Goal: Information Seeking & Learning: Learn about a topic

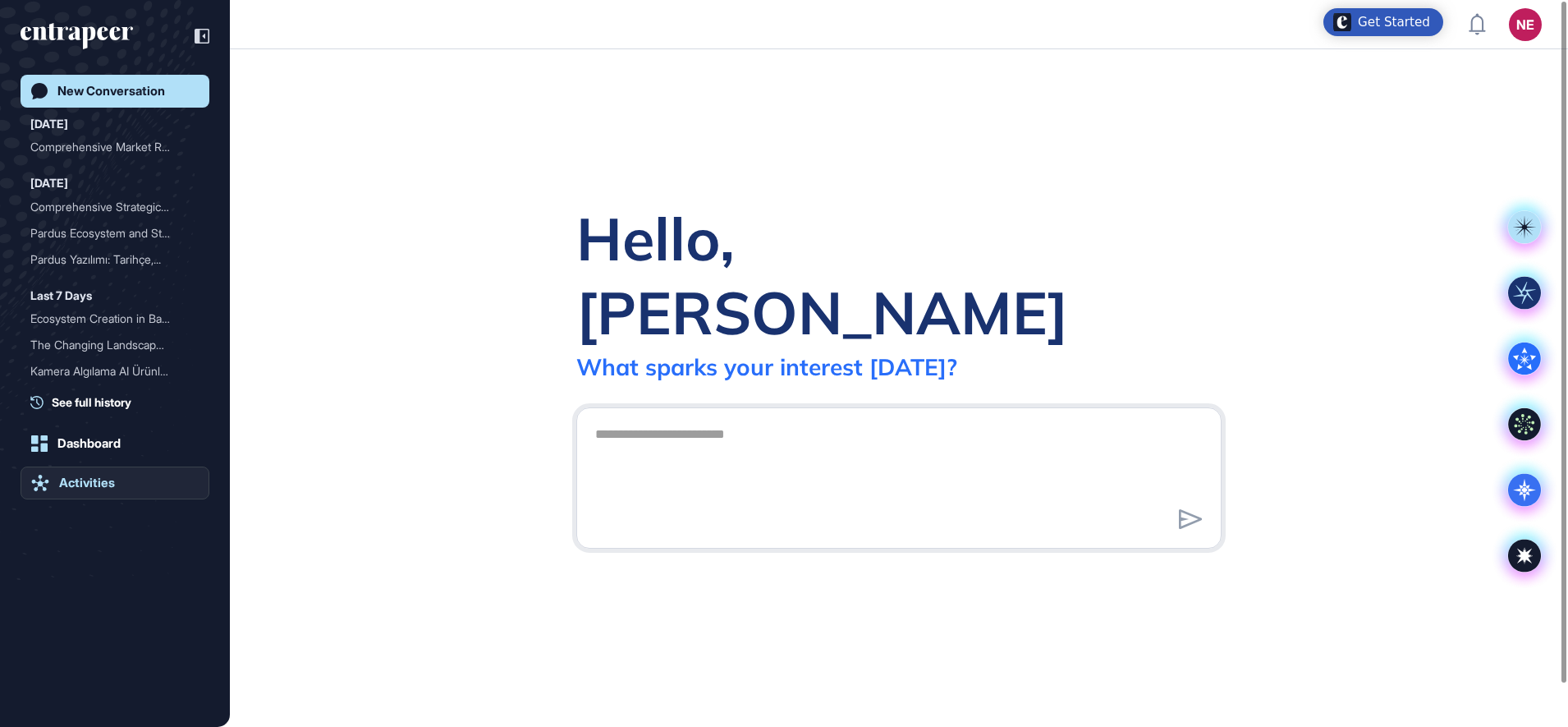
click at [101, 480] on div "Activities" at bounding box center [88, 483] width 56 height 15
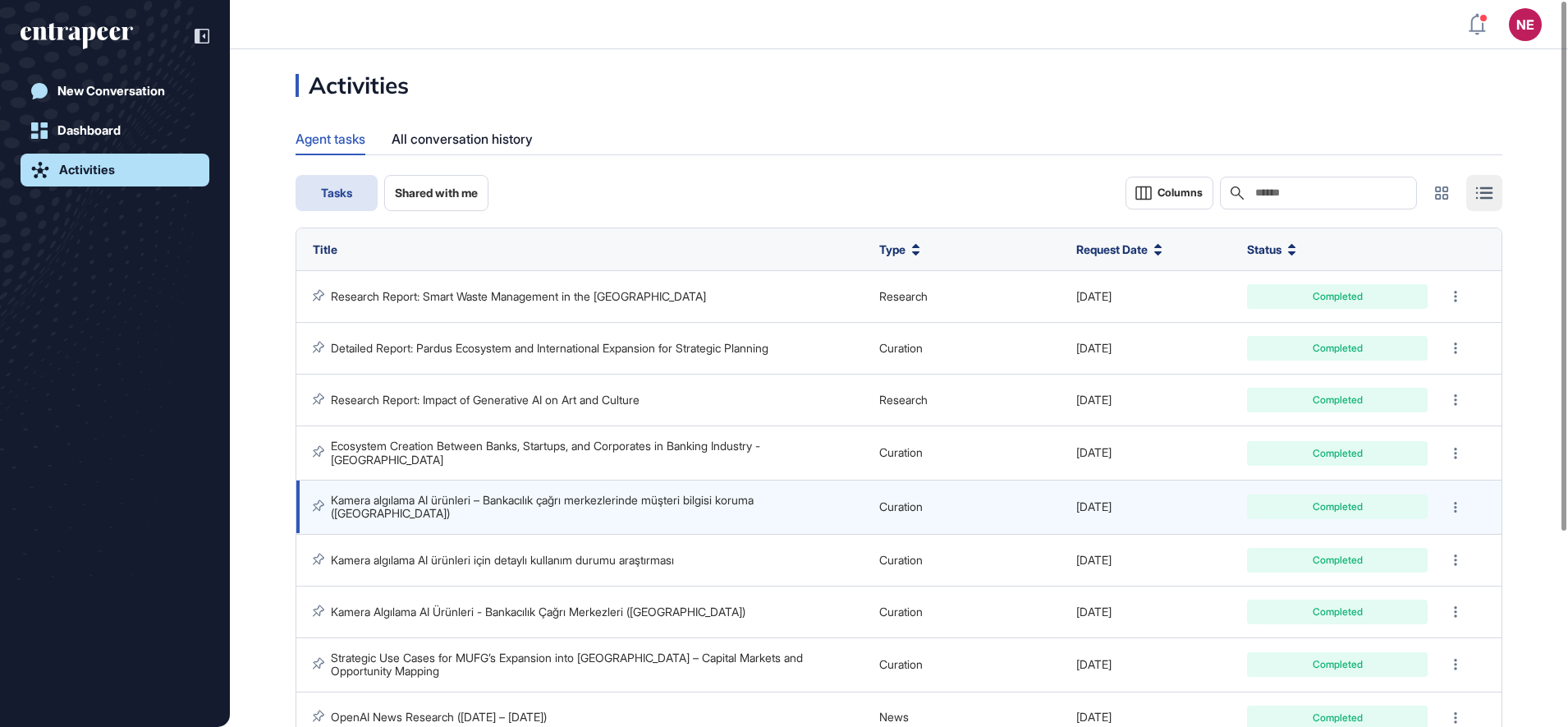
click at [556, 500] on link "Kamera algılama AI ürünleri – Bankacılık çağrı merkezlerinde müşteri bilgisi ko…" at bounding box center [544, 506] width 426 height 27
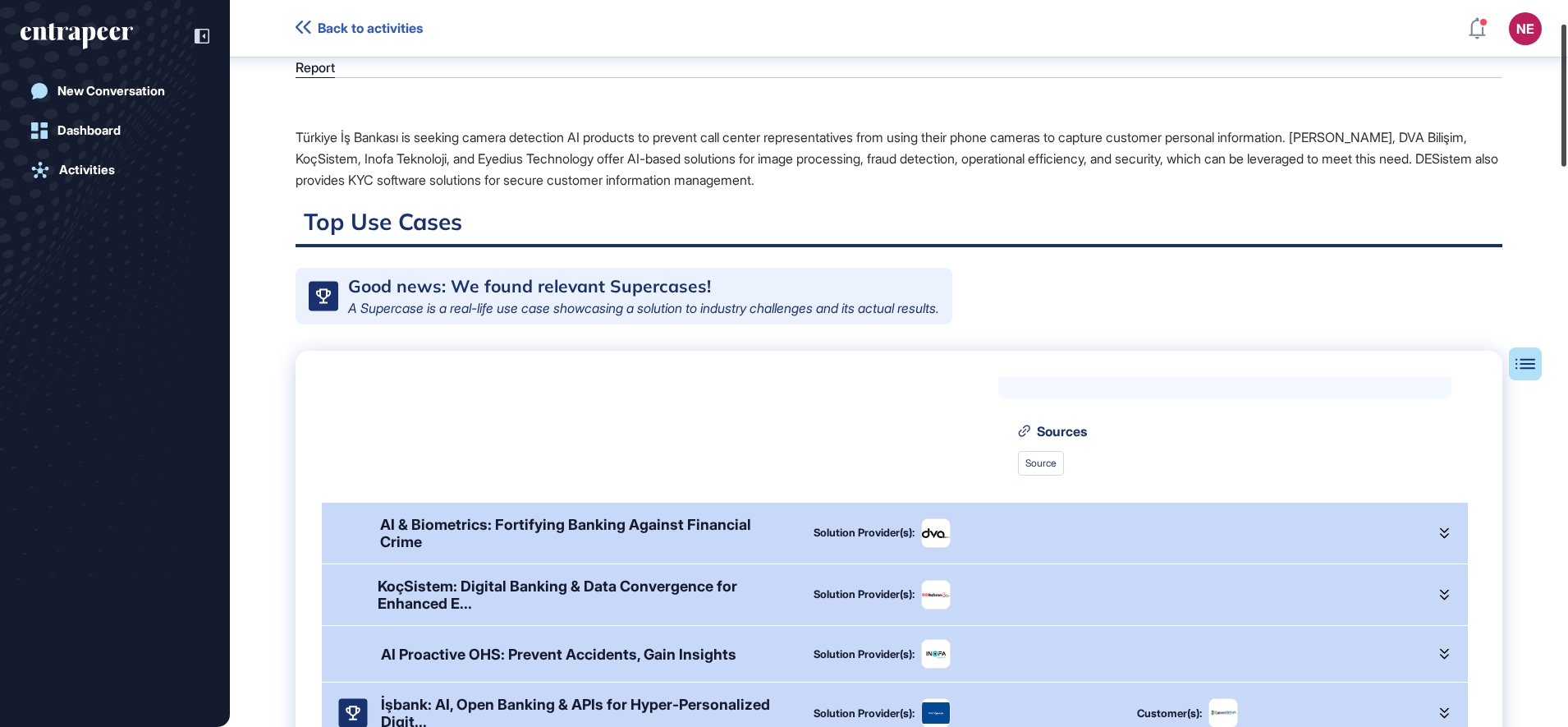
scroll to position [78, 0]
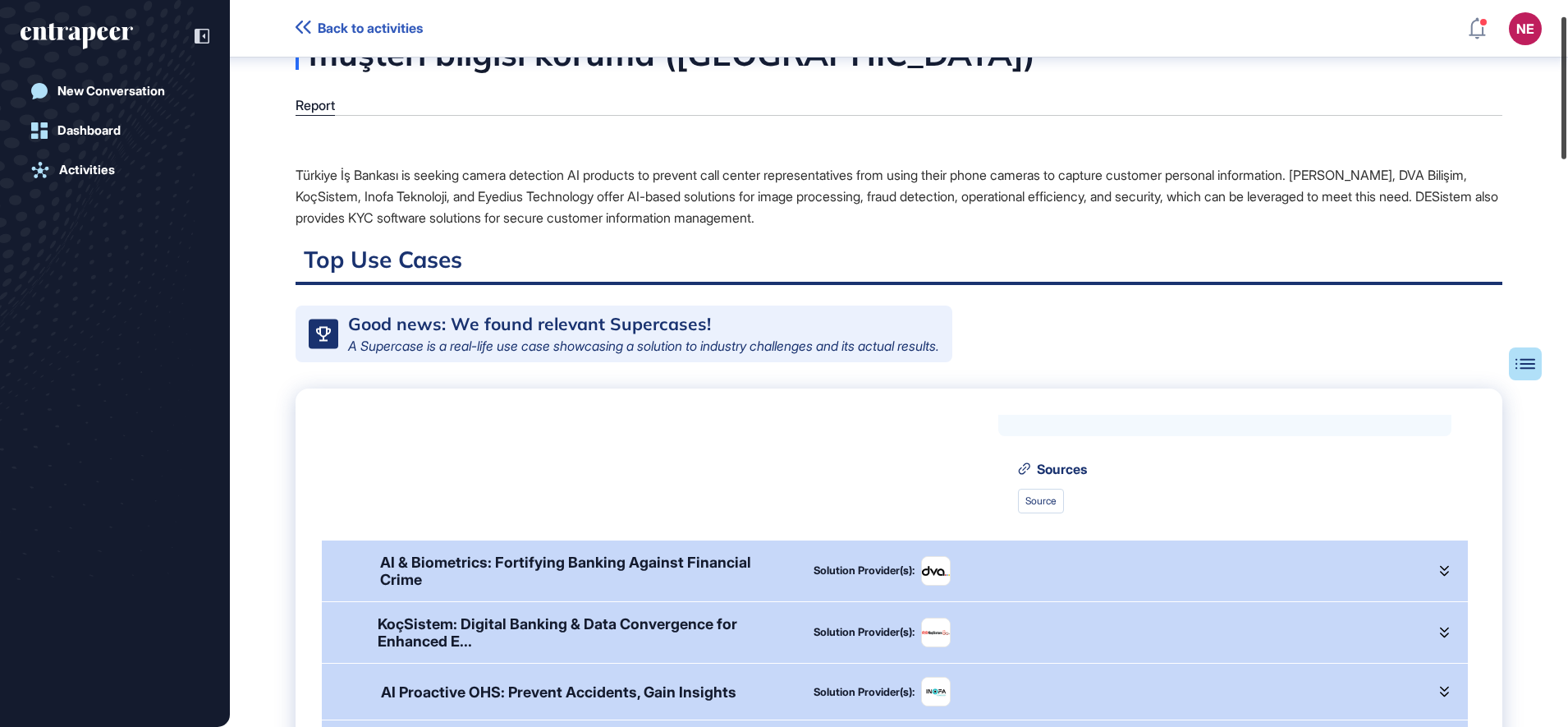
drag, startPoint x: 1566, startPoint y: 232, endPoint x: 1570, endPoint y: 122, distance: 110.1
click at [1567, 122] on html "Back to activities NE Dashboard Profile My Content Request More Data New Conver…" at bounding box center [784, 364] width 1568 height 727
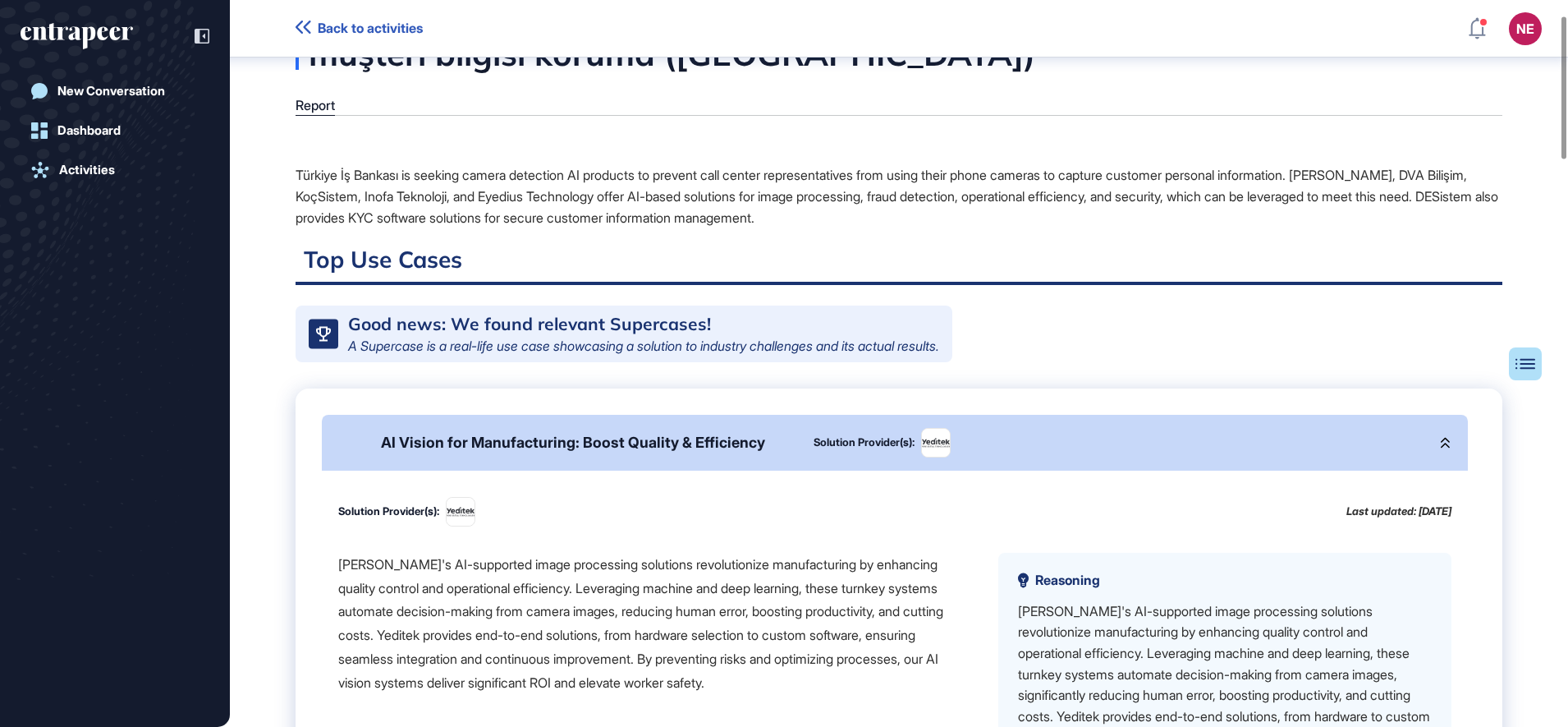
click at [1438, 457] on div at bounding box center [1445, 442] width 13 height 30
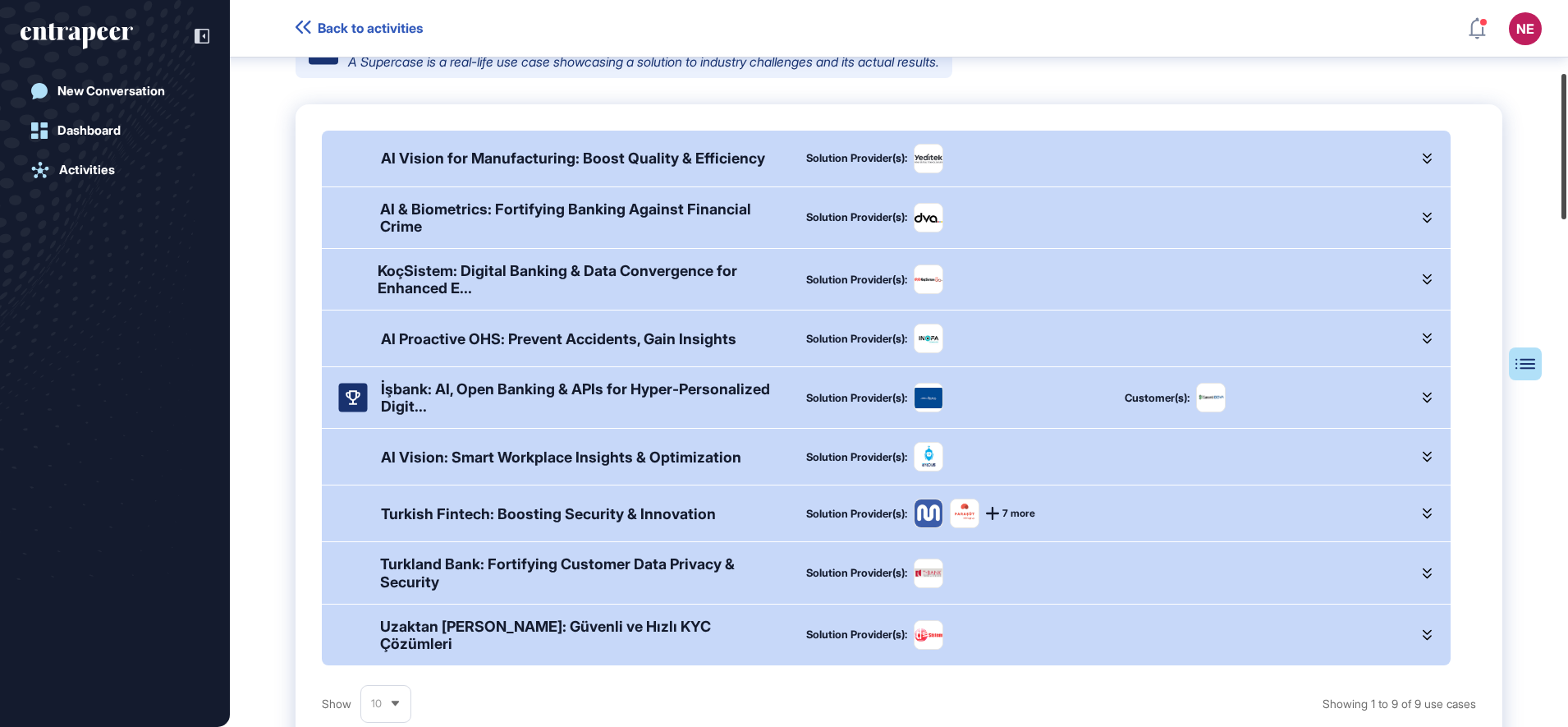
scroll to position [395, 0]
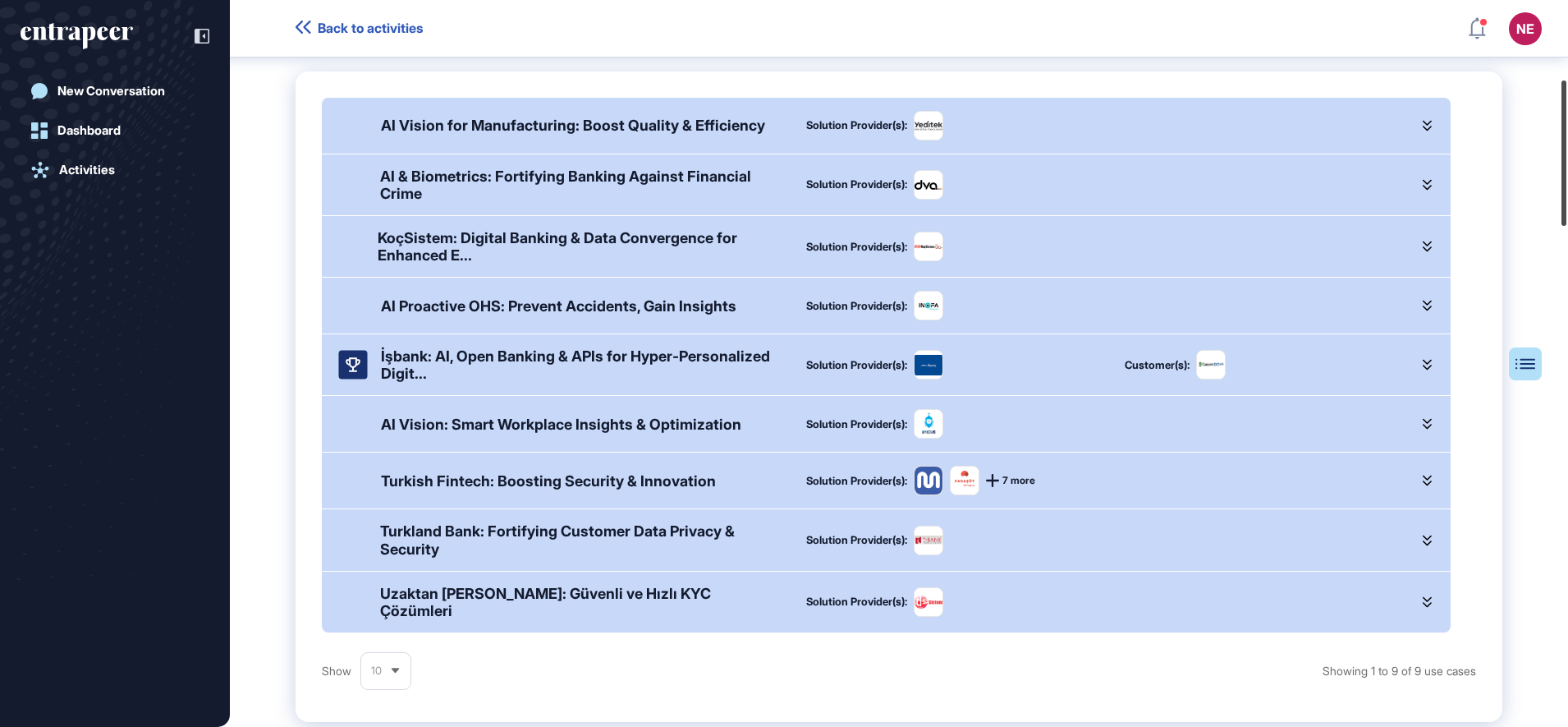
drag, startPoint x: 1572, startPoint y: 165, endPoint x: 1571, endPoint y: 191, distance: 26.0
click at [1567, 191] on html "Back to activities NE Dashboard Profile My Content Request More Data New Conver…" at bounding box center [784, 364] width 1568 height 727
click at [295, 29] on header "Back to activities NE Dashboard Profile My Content Request More Data" at bounding box center [784, 29] width 1568 height 49
click at [296, 32] on icon at bounding box center [304, 26] width 16 height 13
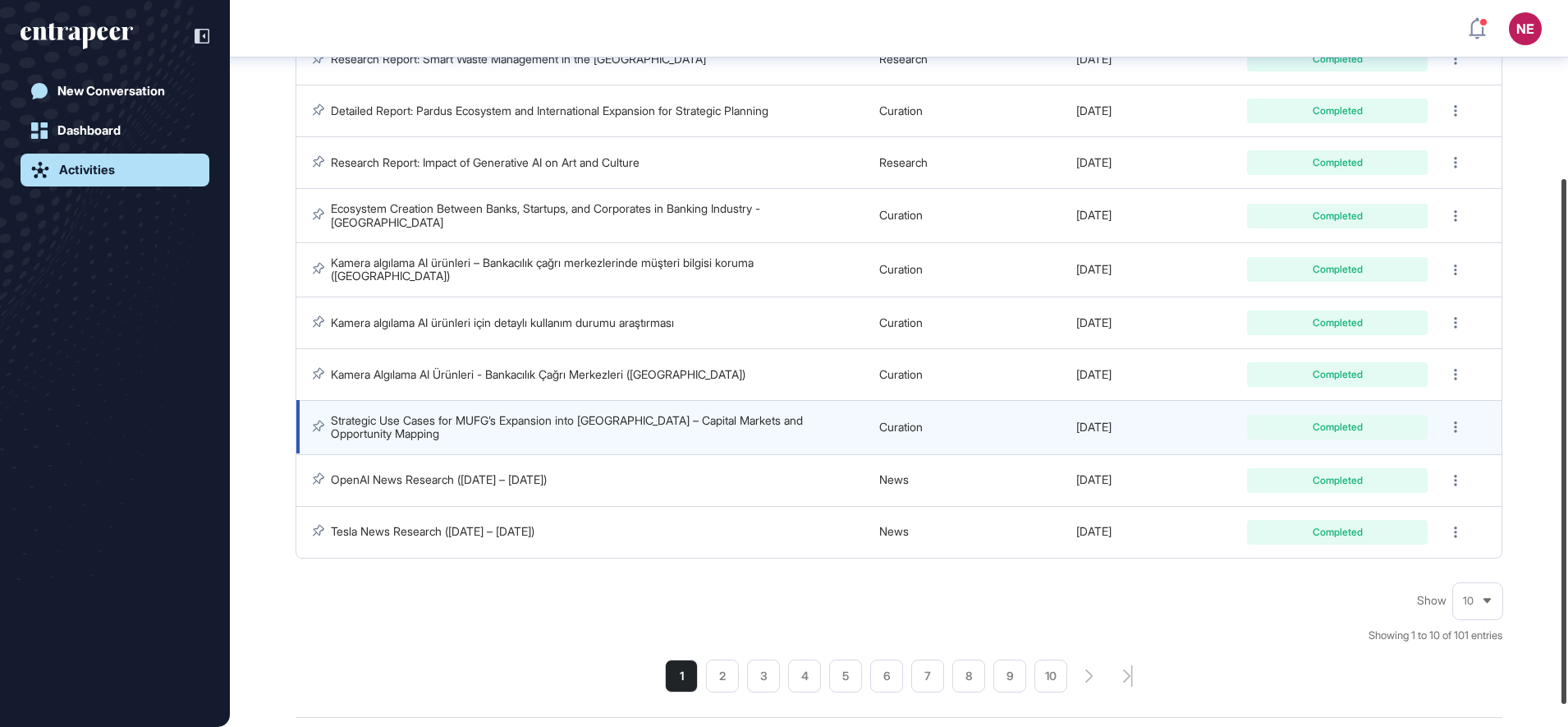
drag, startPoint x: 1566, startPoint y: 258, endPoint x: 741, endPoint y: 420, distance: 840.8
click at [1563, 358] on div at bounding box center [1564, 441] width 5 height 525
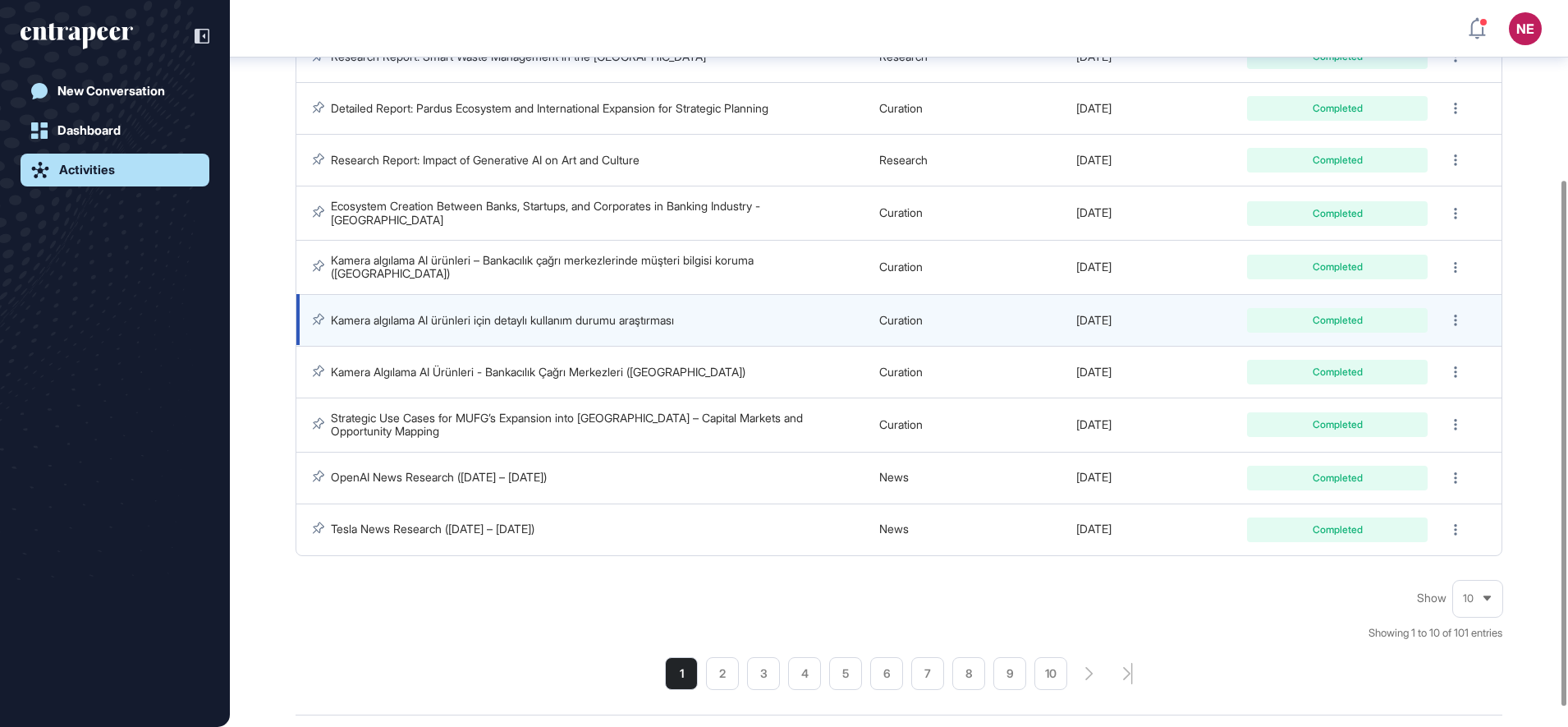
click at [503, 313] on link "Kamera algılama AI ürünleri için detaylı kullanım durumu araştırması" at bounding box center [503, 320] width 343 height 14
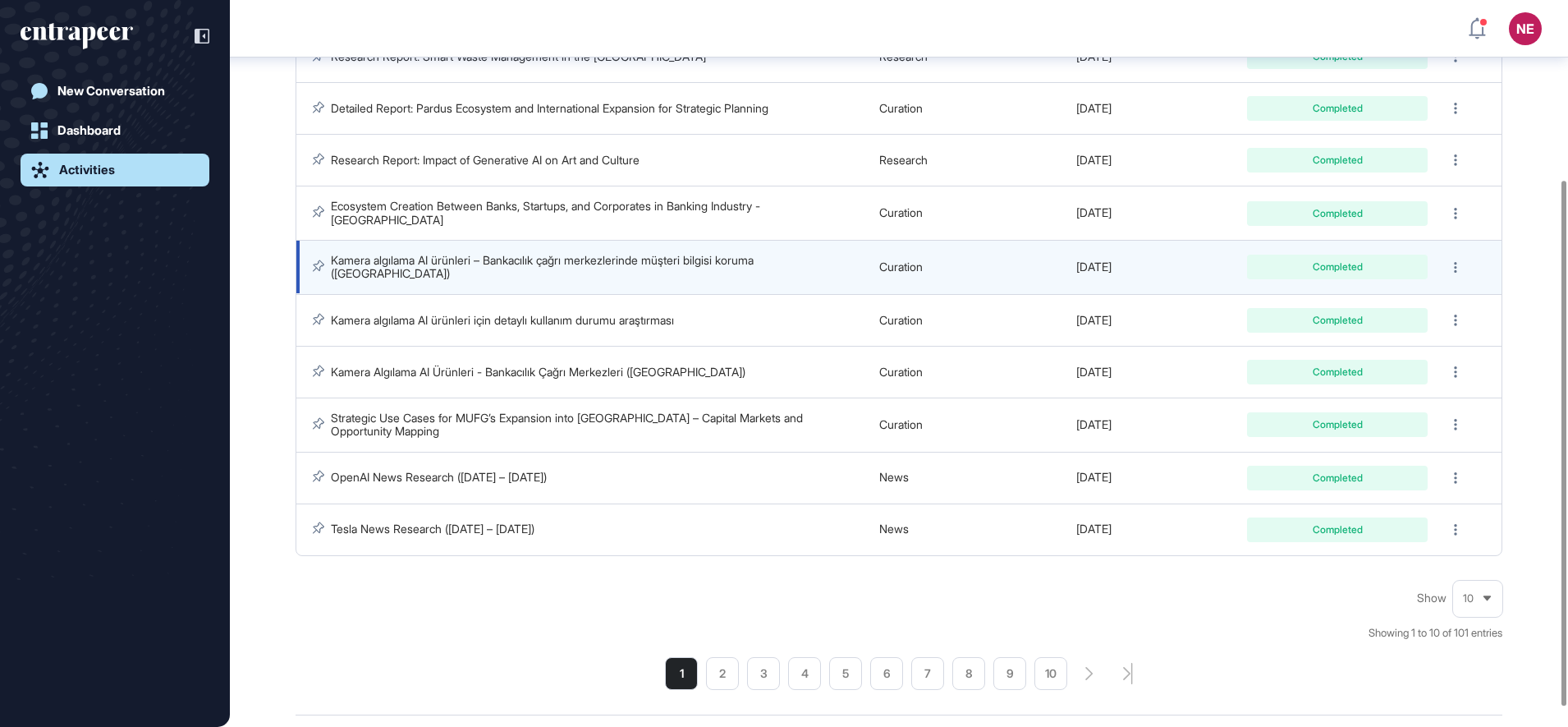
click at [533, 260] on link "Kamera algılama AI ürünleri – Bankacılık çağrı merkezlerinde müşteri bilgisi ko…" at bounding box center [544, 266] width 426 height 27
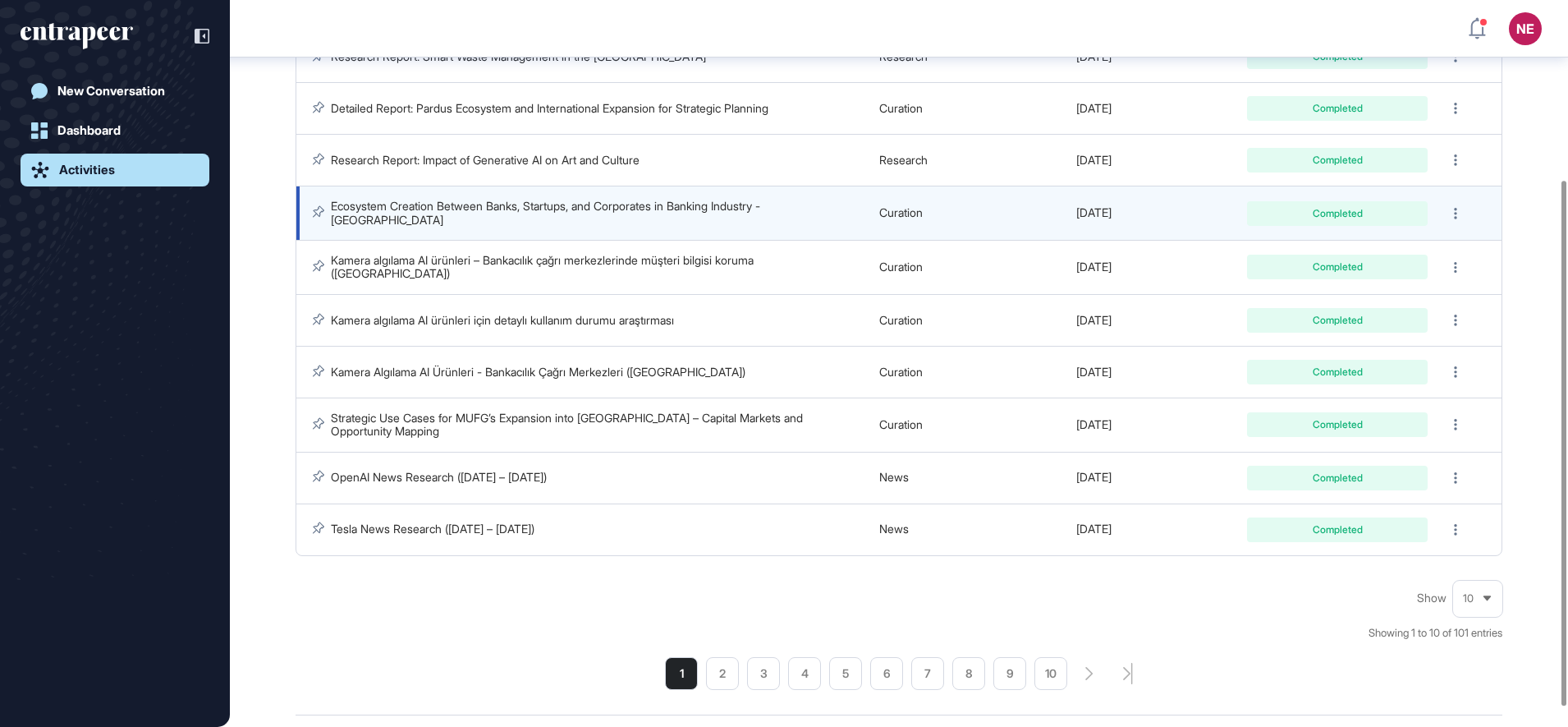
click at [563, 217] on link "Ecosystem Creation Between Banks, Startups, and Corporates in Banking Industry …" at bounding box center [547, 212] width 432 height 27
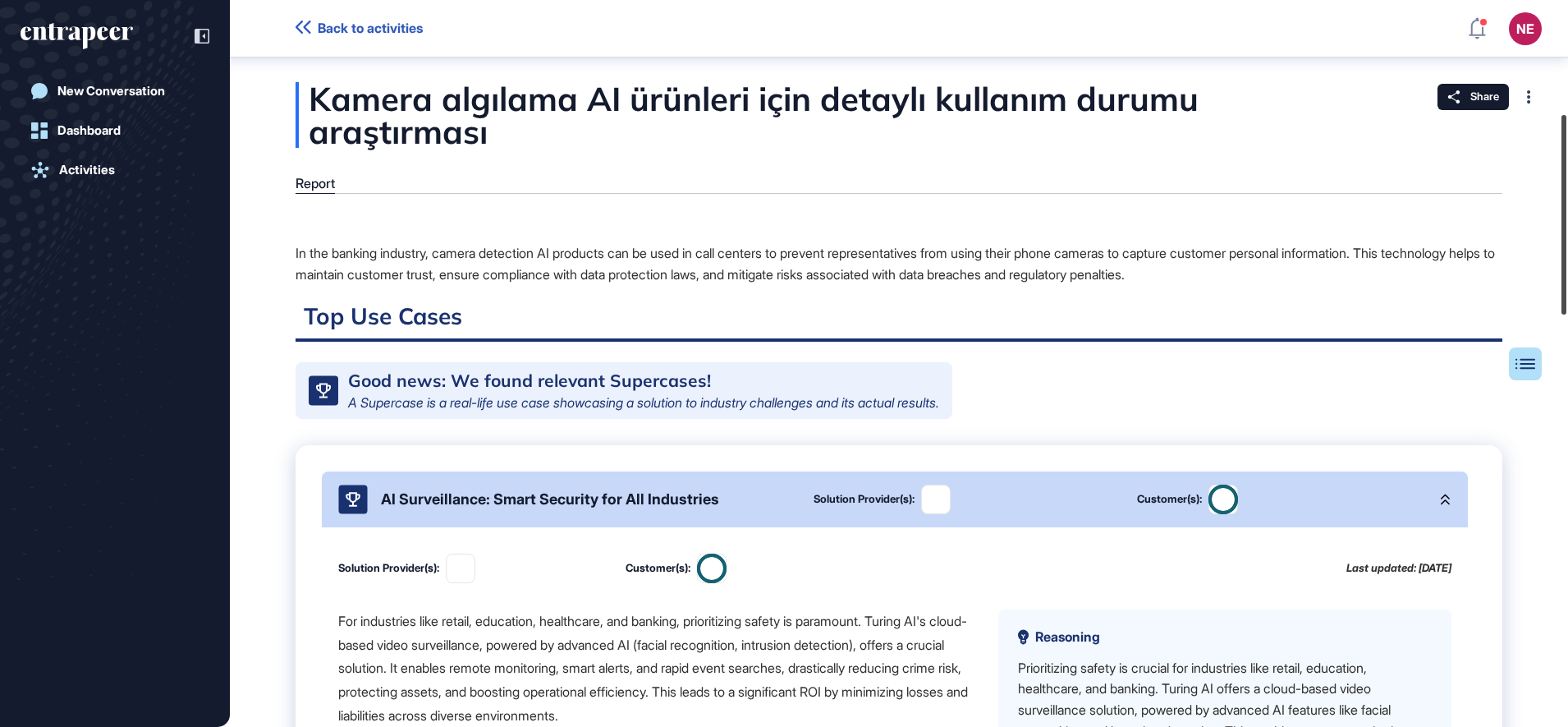
scroll to position [414, 0]
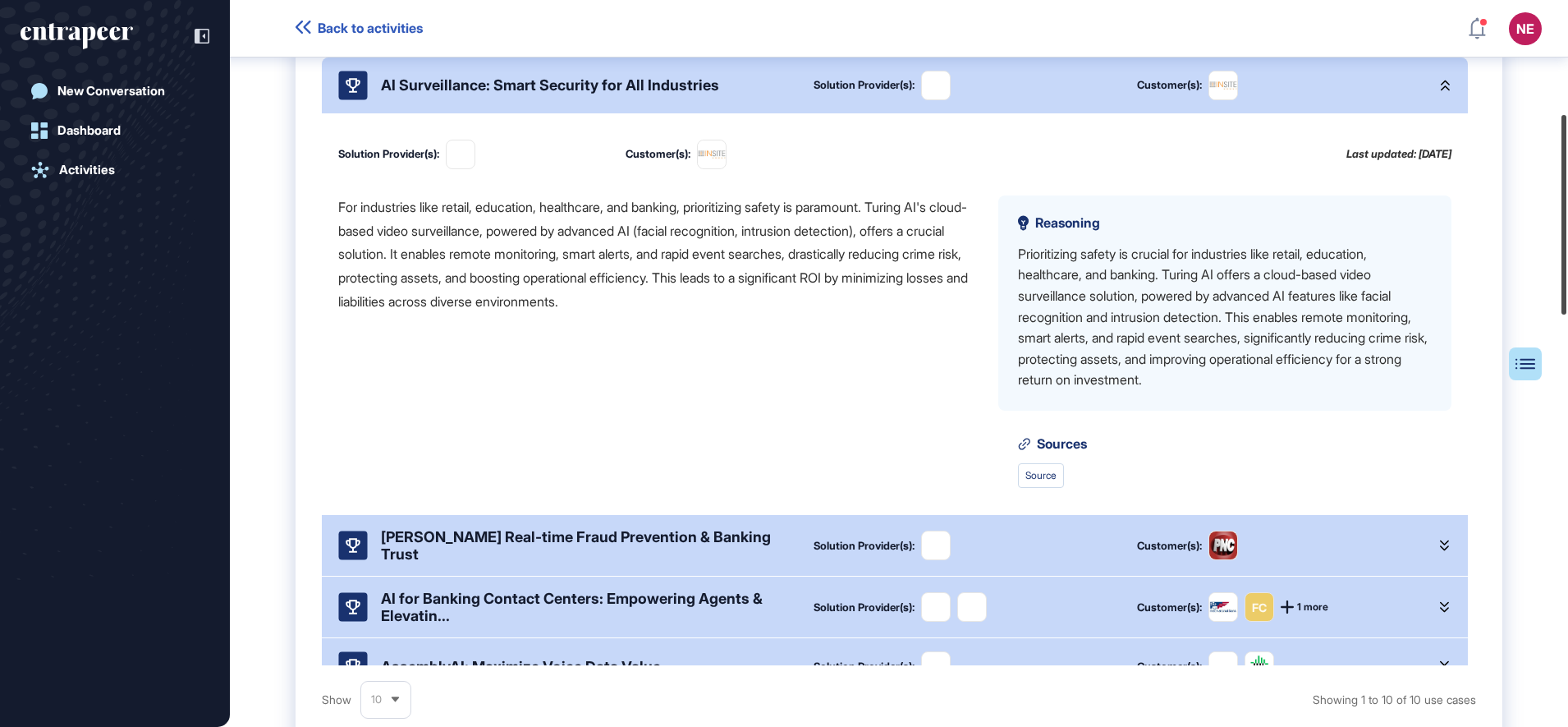
drag, startPoint x: 1572, startPoint y: 180, endPoint x: 1570, endPoint y: 237, distance: 57.0
click at [1567, 237] on html "Back to activities NE Dashboard Profile My Content Request More Data New Conver…" at bounding box center [784, 364] width 1568 height 727
click at [1439, 91] on icon at bounding box center [1444, 85] width 9 height 11
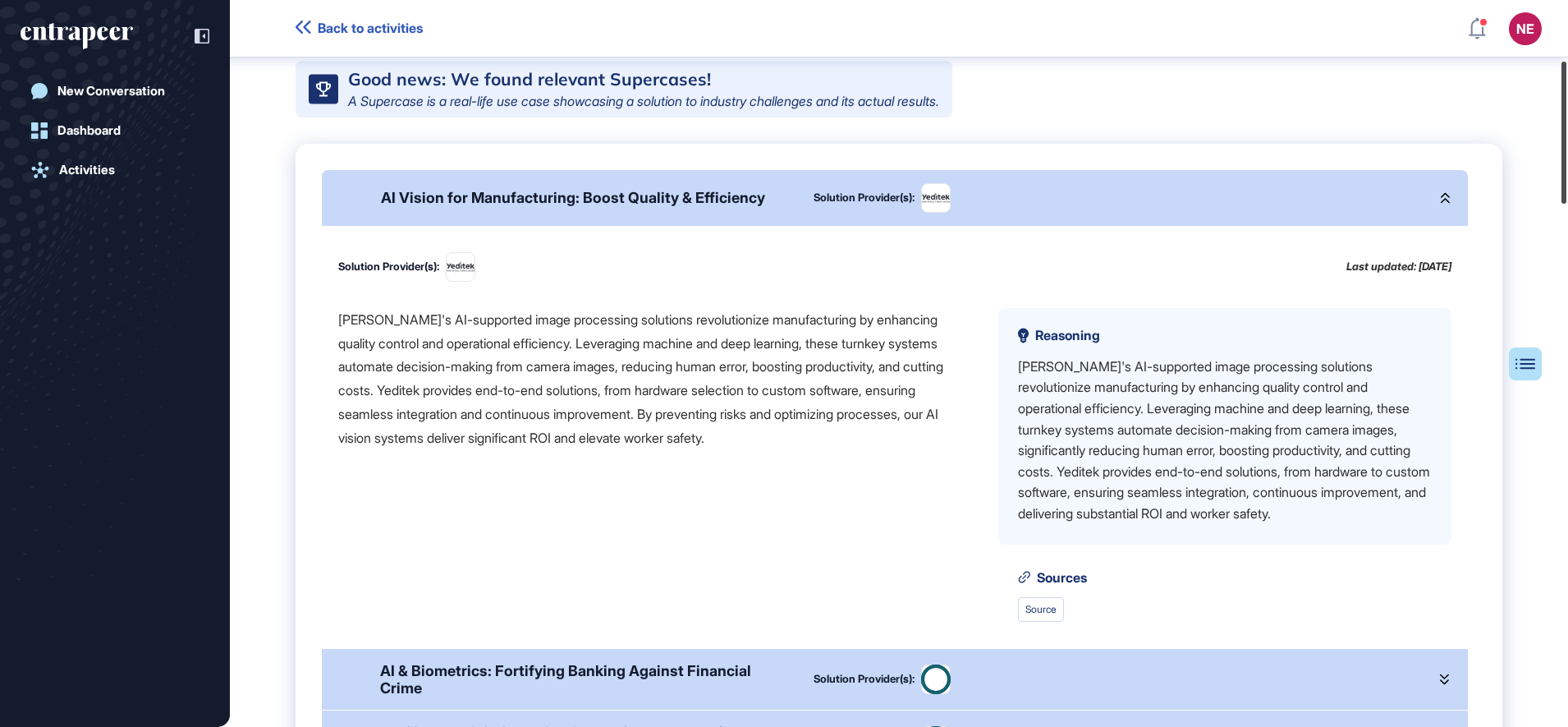
scroll to position [331, 0]
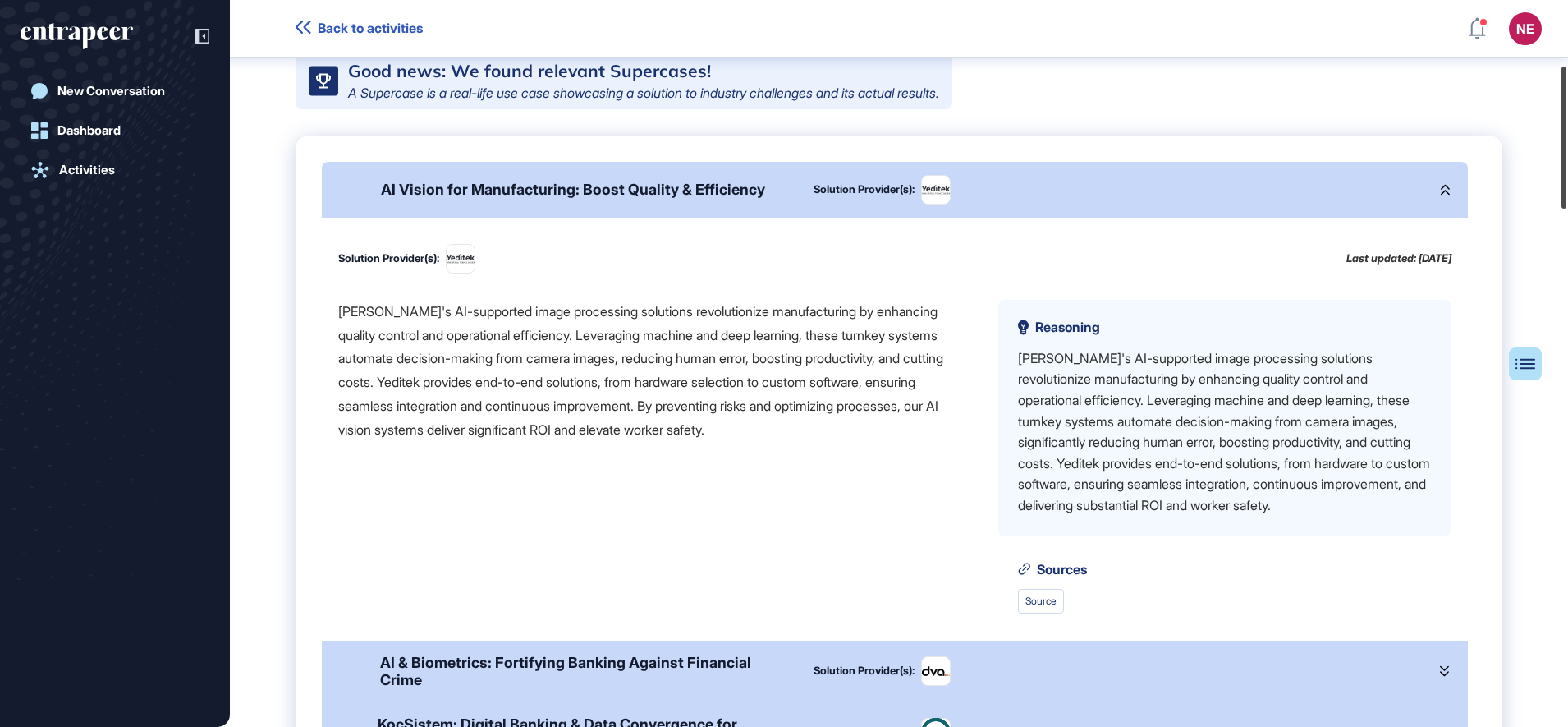
drag, startPoint x: 1566, startPoint y: 134, endPoint x: 1562, endPoint y: 199, distance: 65.1
click at [1562, 199] on div at bounding box center [1564, 138] width 5 height 142
click at [1442, 208] on div "AI Vision for Manufacturing: Boost Quality & Efficiency Solution Provider(s):" at bounding box center [895, 190] width 1146 height 56
click at [1422, 205] on div "AI Vision for Manufacturing: Boost Quality & Efficiency Solution Provider(s):" at bounding box center [895, 190] width 1146 height 56
click at [1439, 195] on icon at bounding box center [1444, 189] width 9 height 11
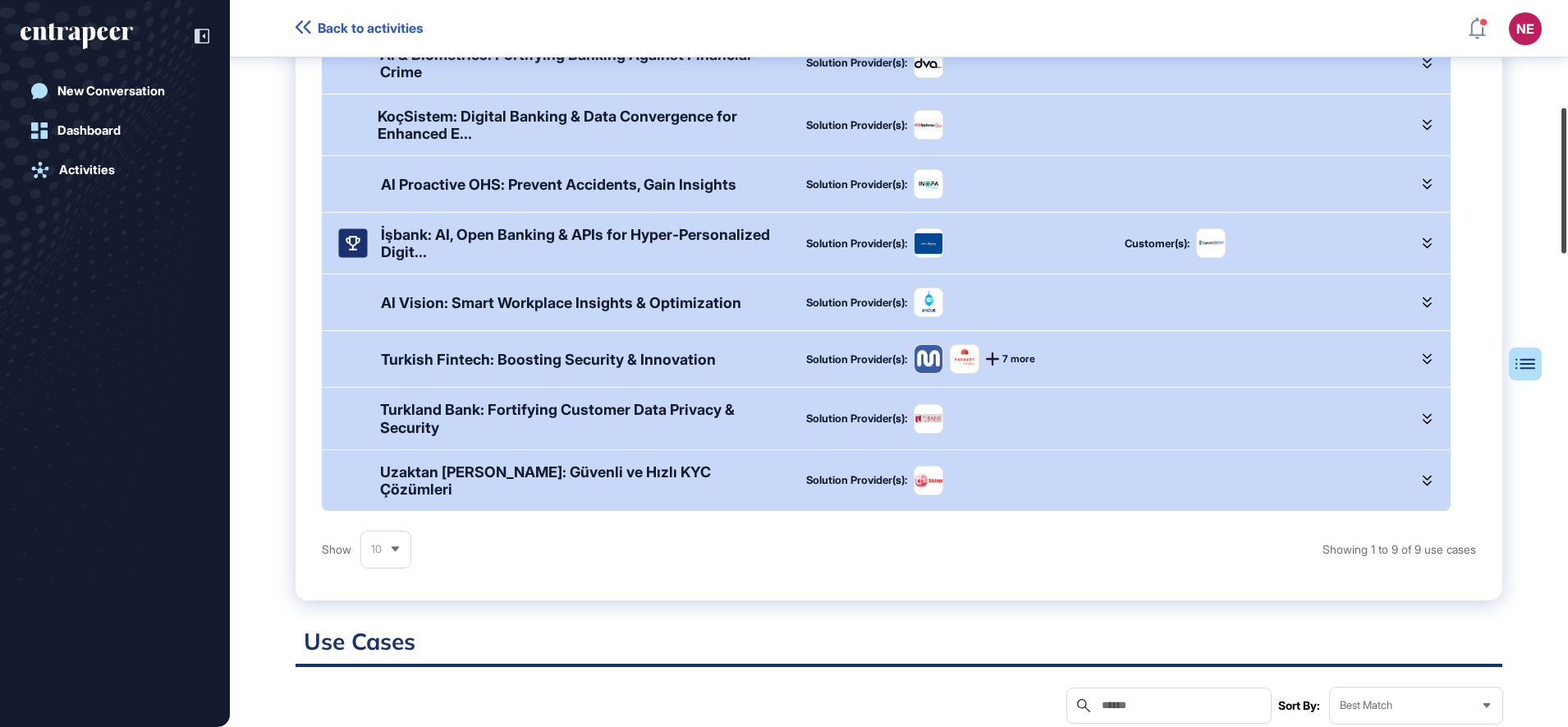
scroll to position [491, 0]
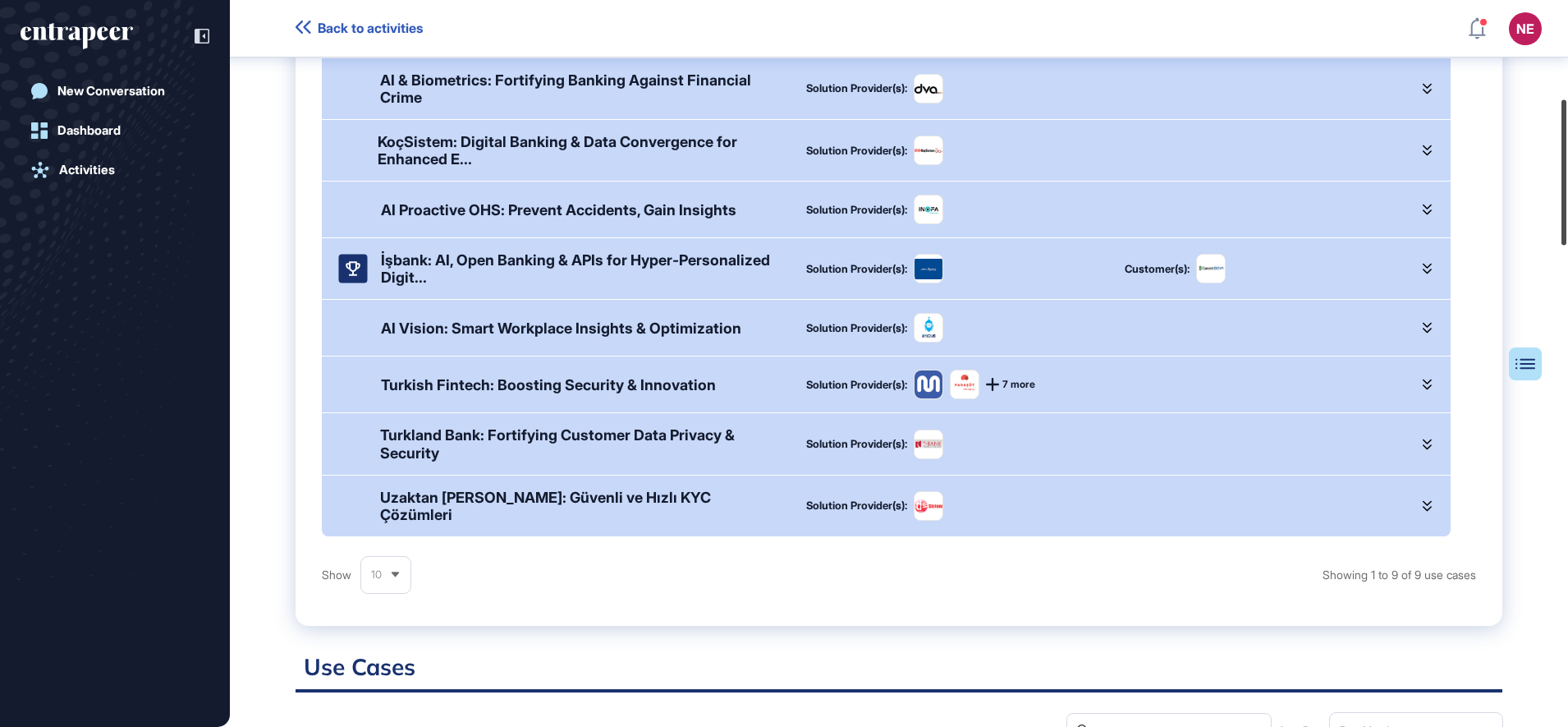
drag, startPoint x: 1566, startPoint y: 156, endPoint x: 1572, endPoint y: 188, distance: 32.6
click at [1567, 188] on html "Back to activities NE Dashboard Profile My Content Request More Data New Conver…" at bounding box center [784, 364] width 1568 height 727
